Goal: Information Seeking & Learning: Learn about a topic

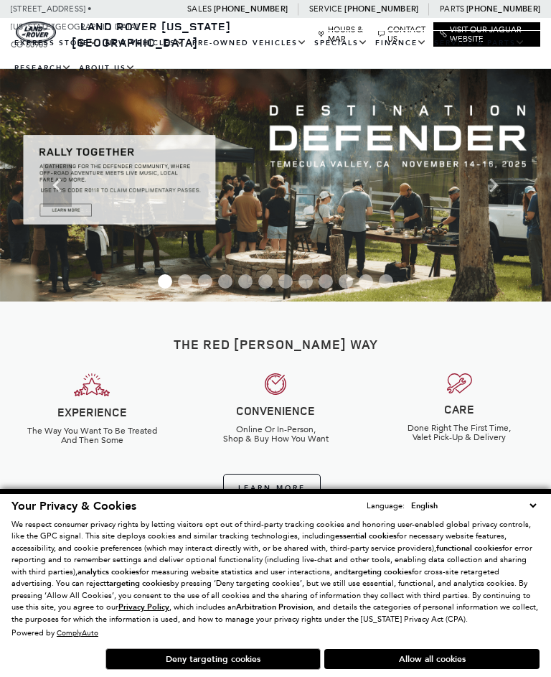
click at [258, 665] on button "Deny targeting cookies" at bounding box center [213, 659] width 215 height 22
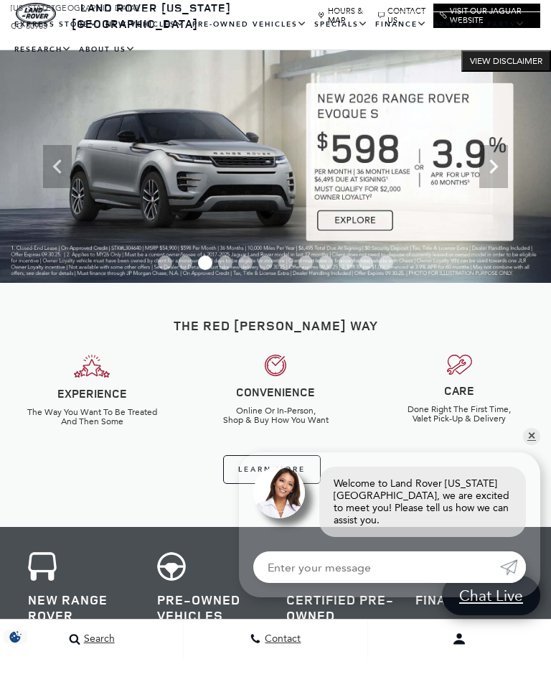
scroll to position [75, 0]
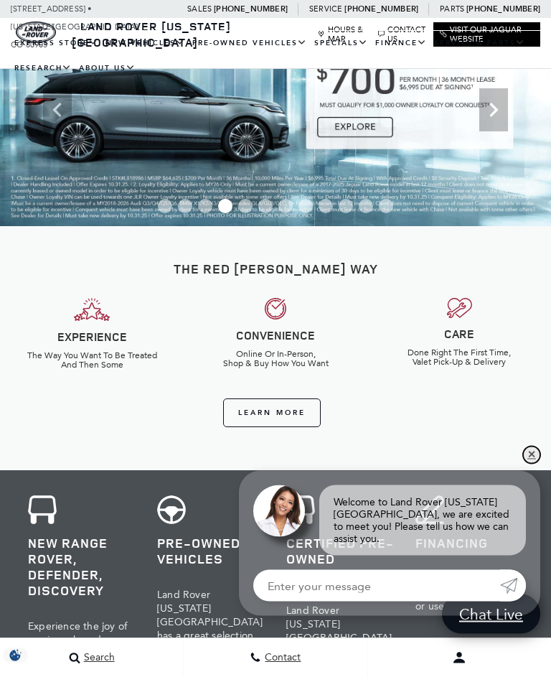
click at [535, 464] on link "✕" at bounding box center [531, 454] width 17 height 17
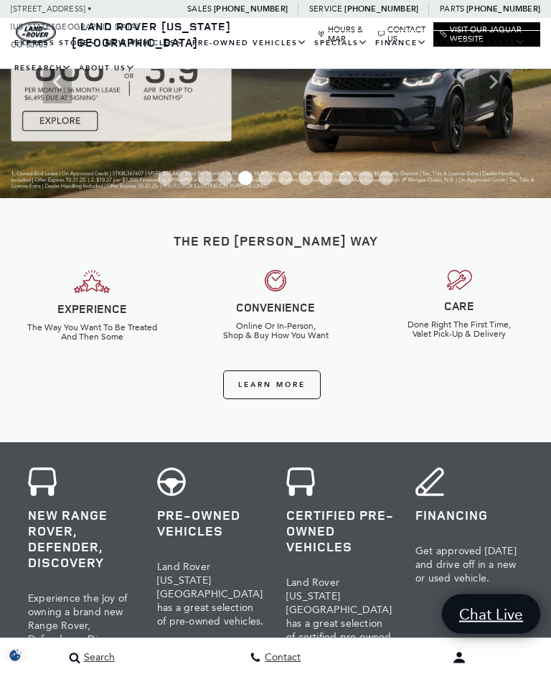
scroll to position [103, 0]
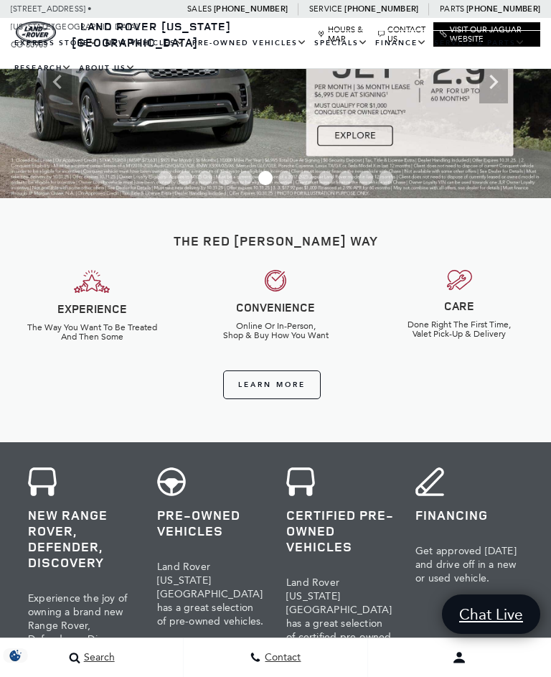
click at [162, 536] on h3 "Pre-Owned Vehicles" at bounding box center [211, 523] width 108 height 32
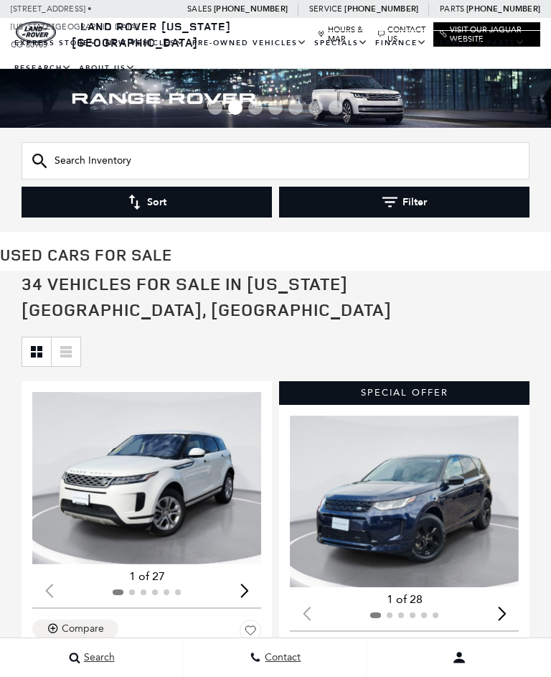
click at [108, 165] on input "text" at bounding box center [276, 160] width 508 height 37
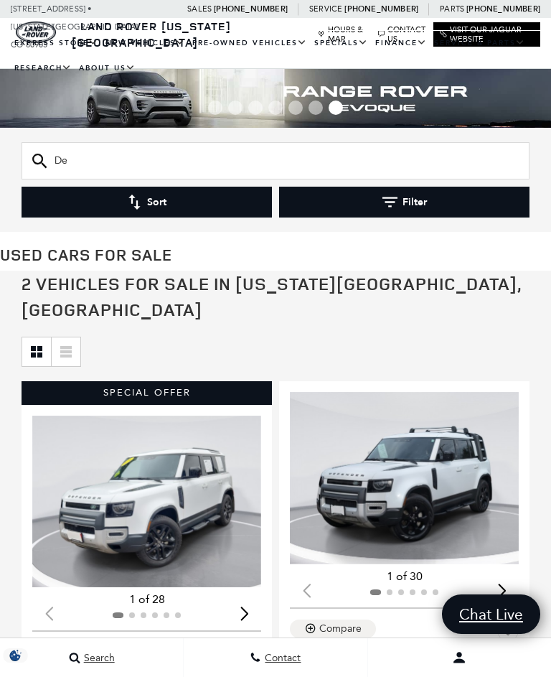
type input "D"
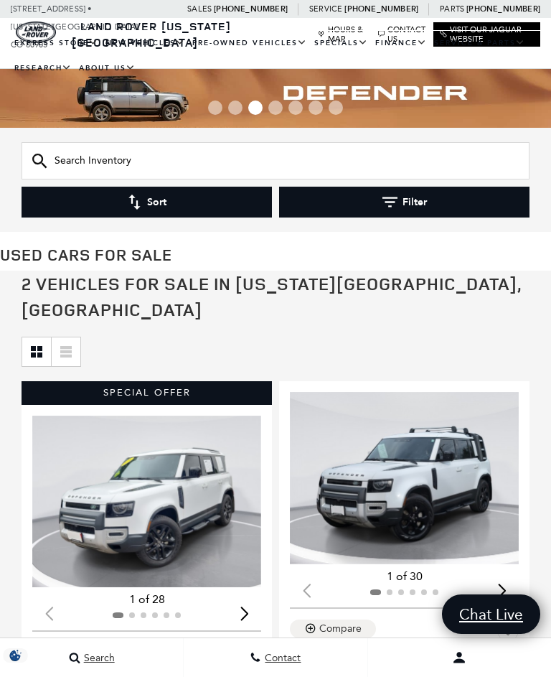
type input "Defender"
